Goal: Subscribe to service/newsletter

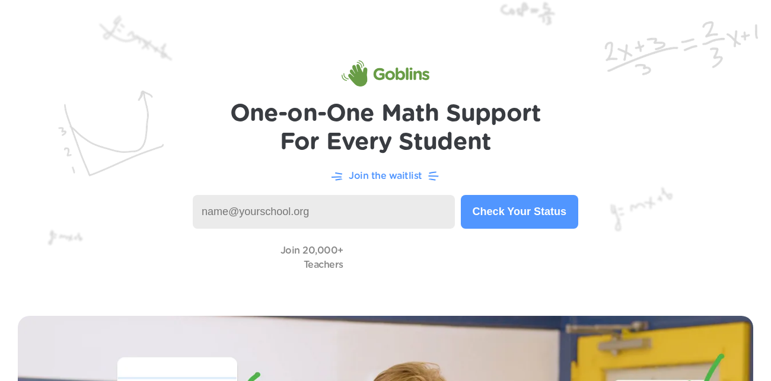
click at [385, 197] on input at bounding box center [324, 212] width 262 height 34
paste input "What does “consent of the governed” mean?"
type input "W"
click at [324, 201] on input "[EMAIL_ADDRESS][DOMAIN_NAME]" at bounding box center [324, 212] width 262 height 34
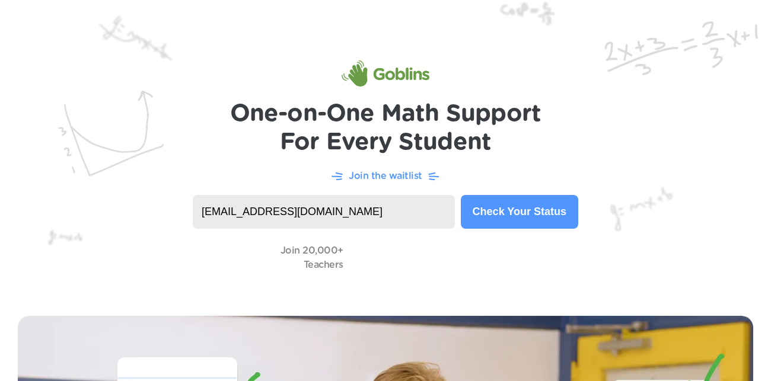
click at [324, 201] on input "[EMAIL_ADDRESS][DOMAIN_NAME]" at bounding box center [324, 212] width 262 height 34
paste input ".[DOMAIN_NAME]"
type input "[EMAIL_ADDRESS][DOMAIN_NAME]"
